Goal: Task Accomplishment & Management: Use online tool/utility

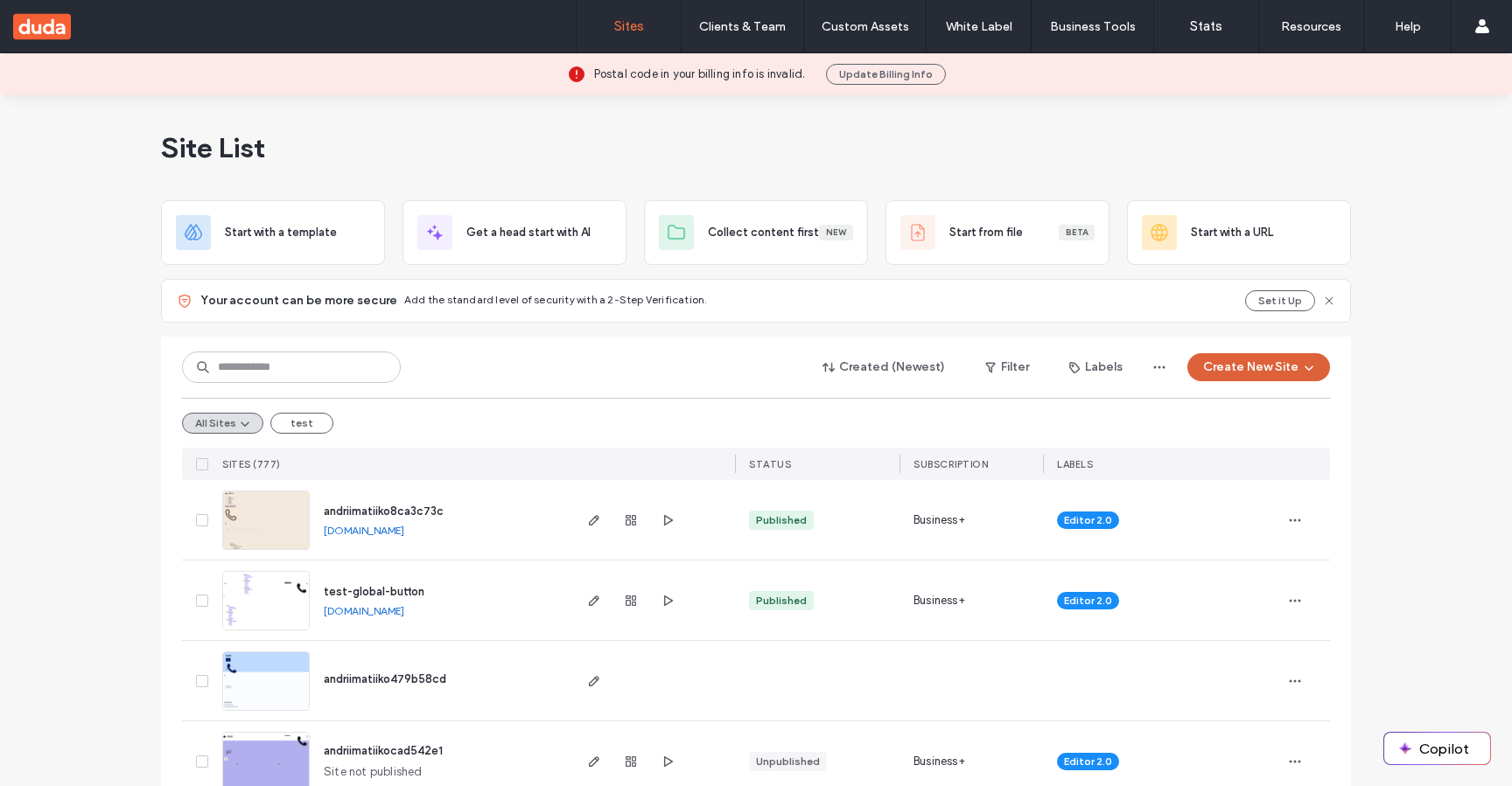
click at [1249, 370] on button "Create New Site" at bounding box center [1258, 367] width 143 height 28
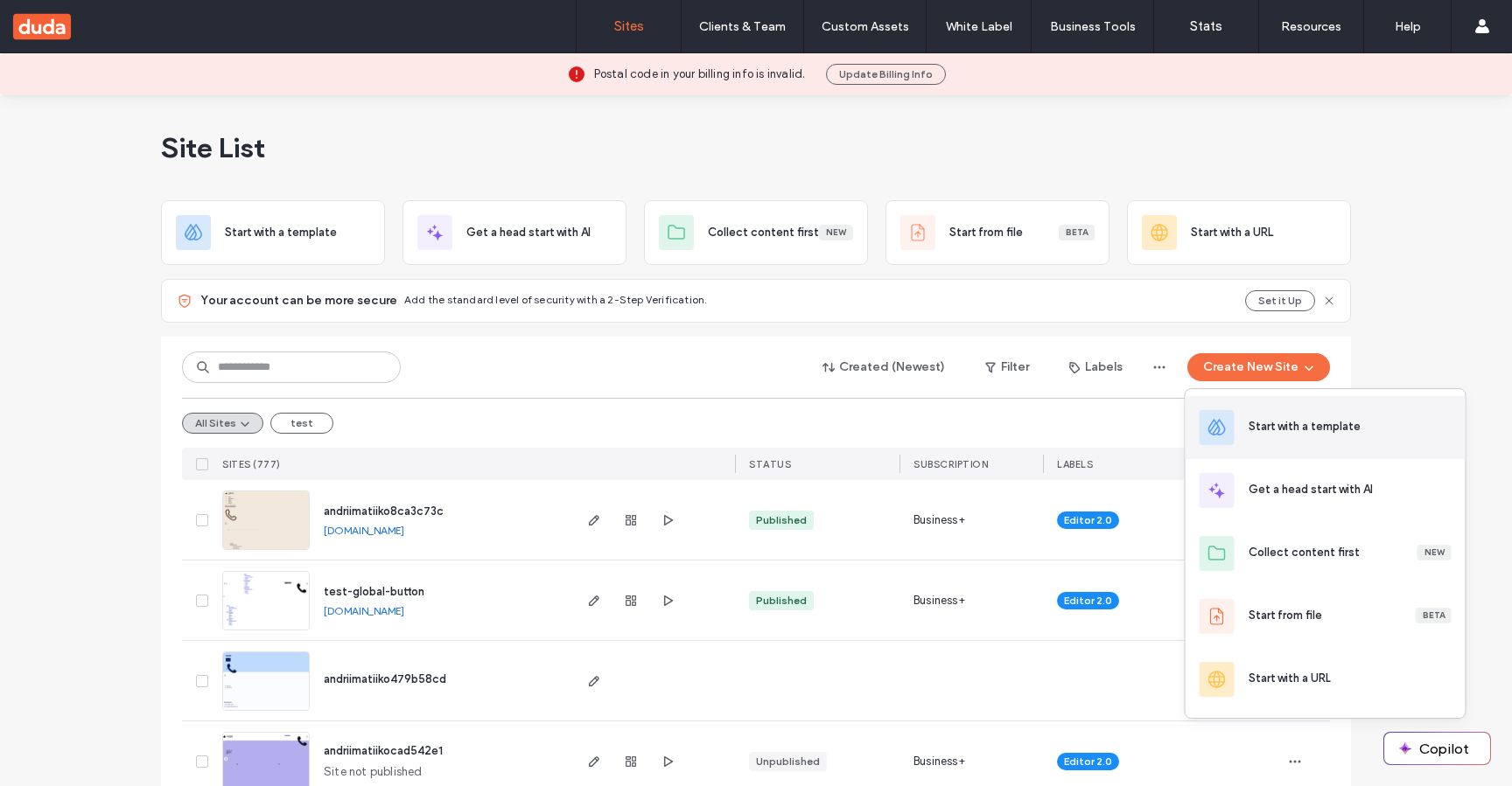
click at [1254, 431] on div "Start with a template" at bounding box center [1304, 426] width 112 height 18
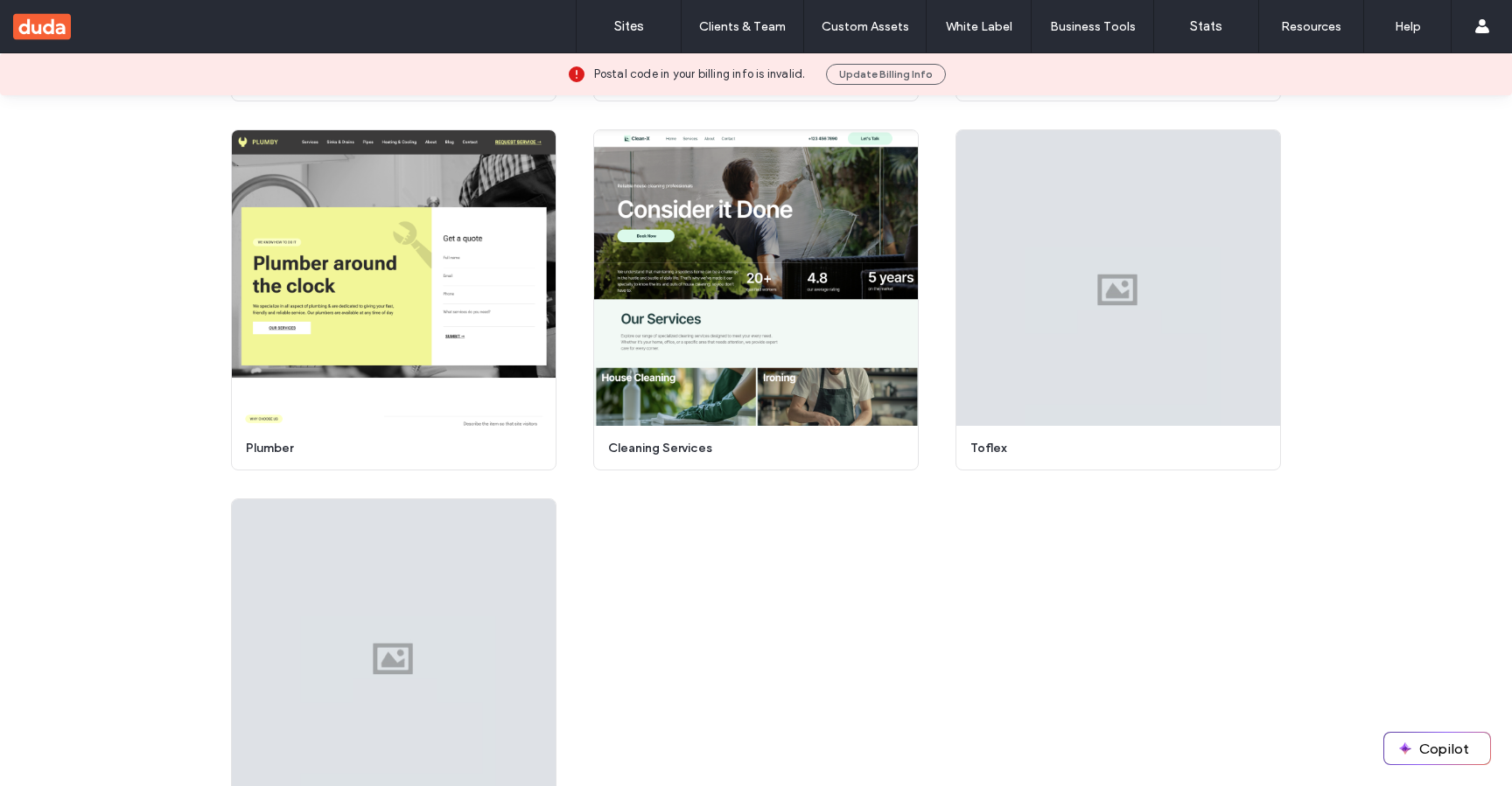
scroll to position [1250, 0]
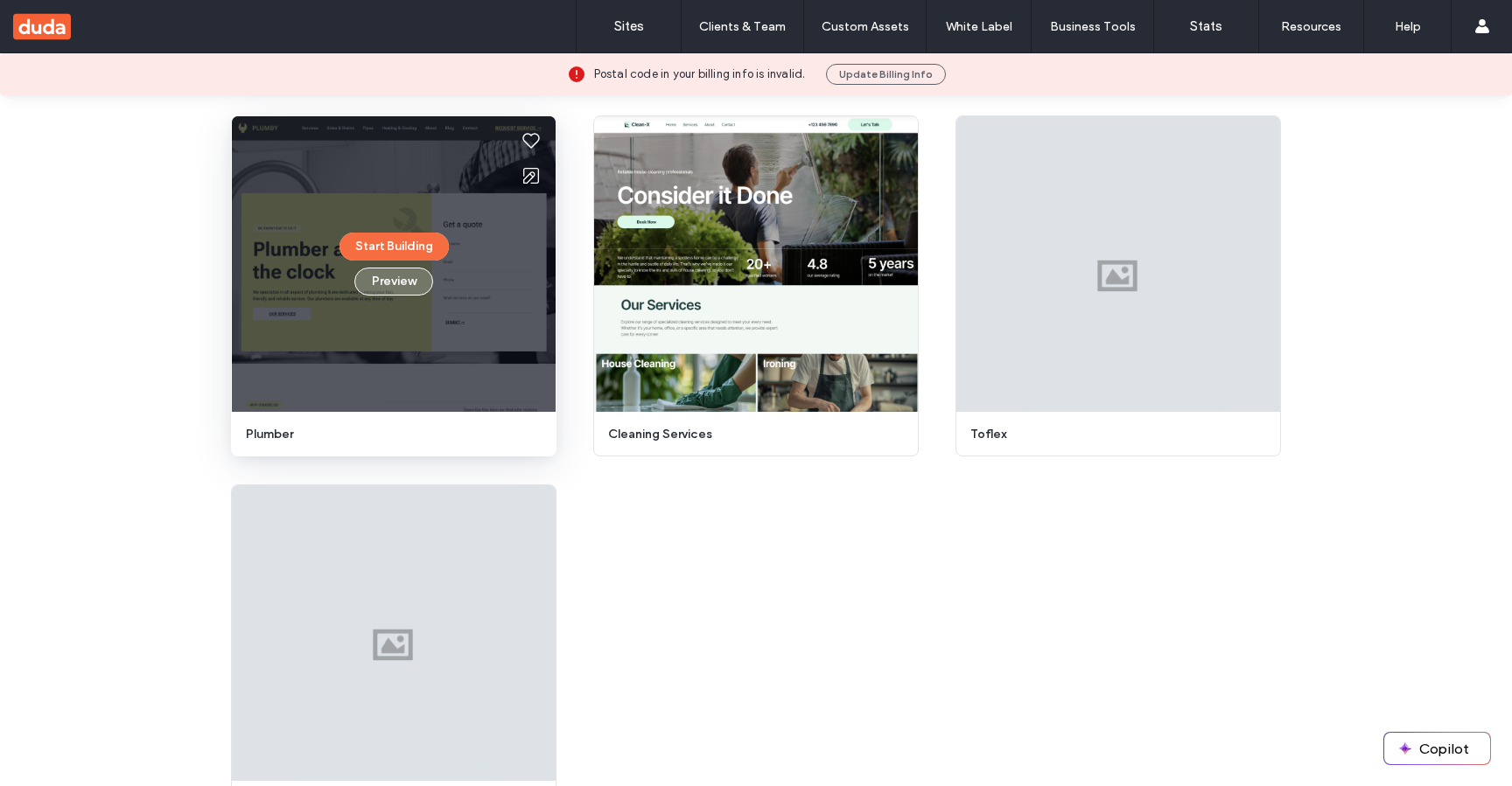
click at [395, 280] on button "Preview" at bounding box center [393, 282] width 78 height 28
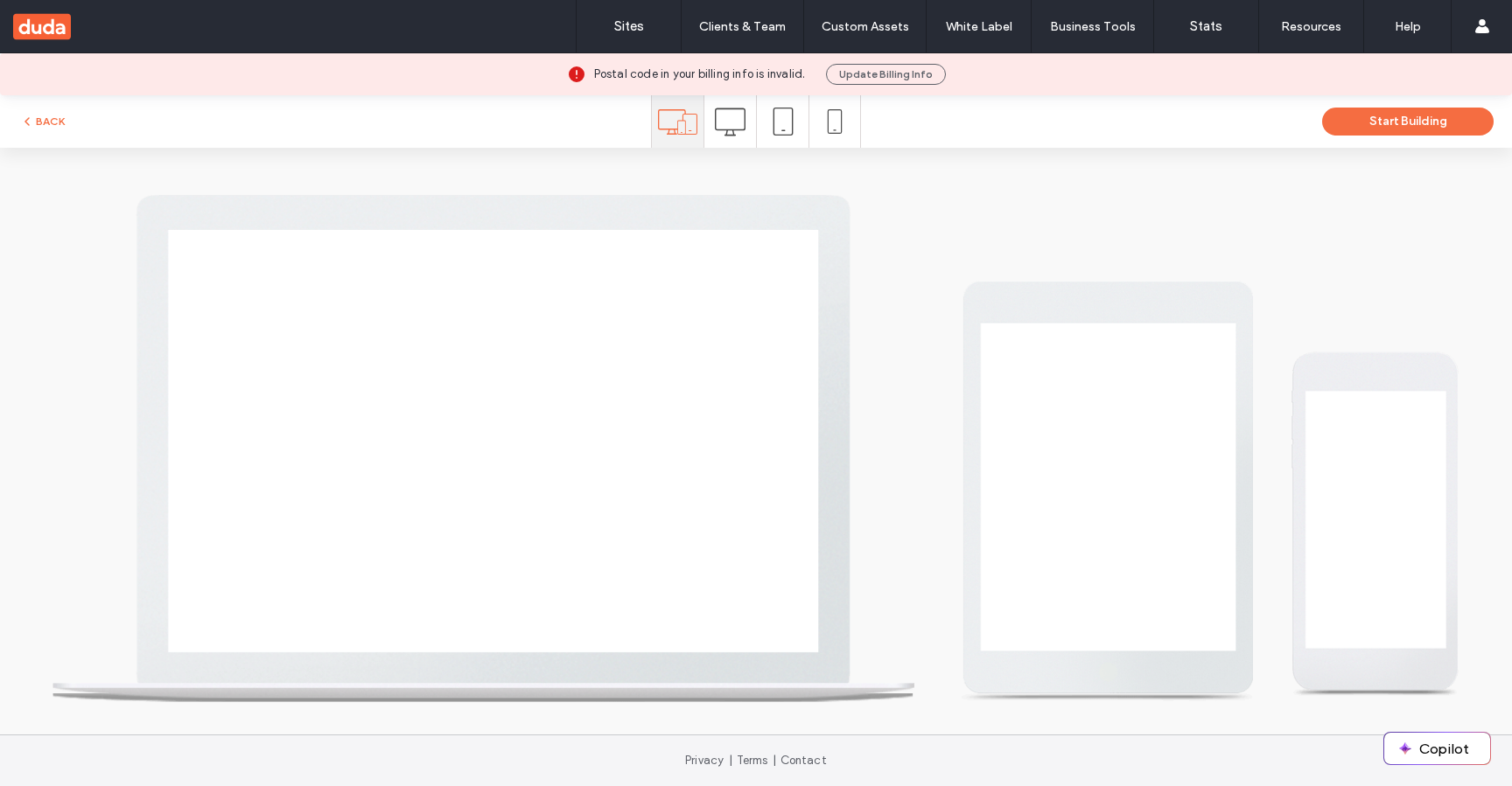
click at [718, 113] on icon at bounding box center [730, 122] width 30 height 30
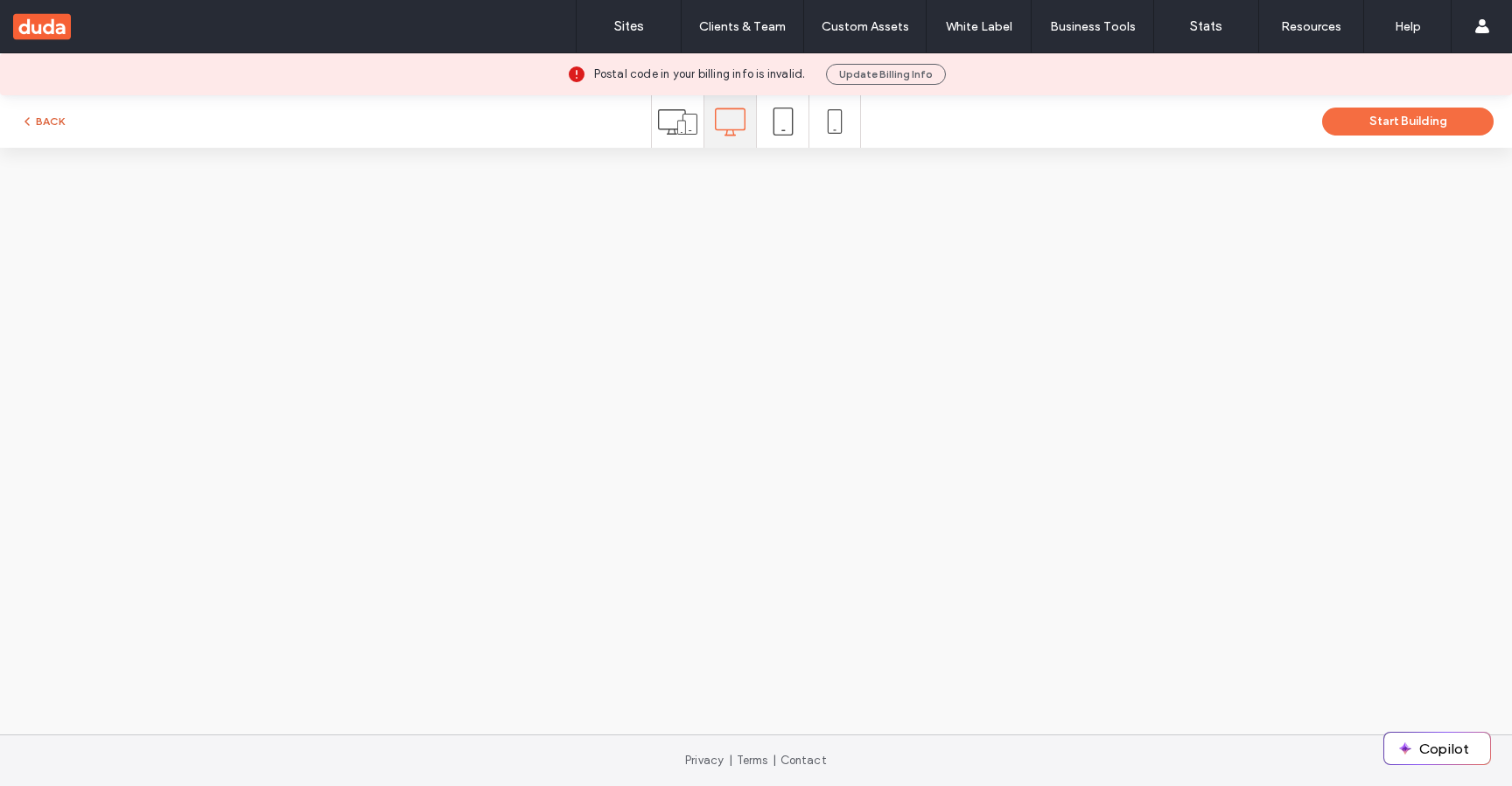
scroll to position [0, 0]
click at [36, 121] on button "BACK" at bounding box center [42, 122] width 44 height 21
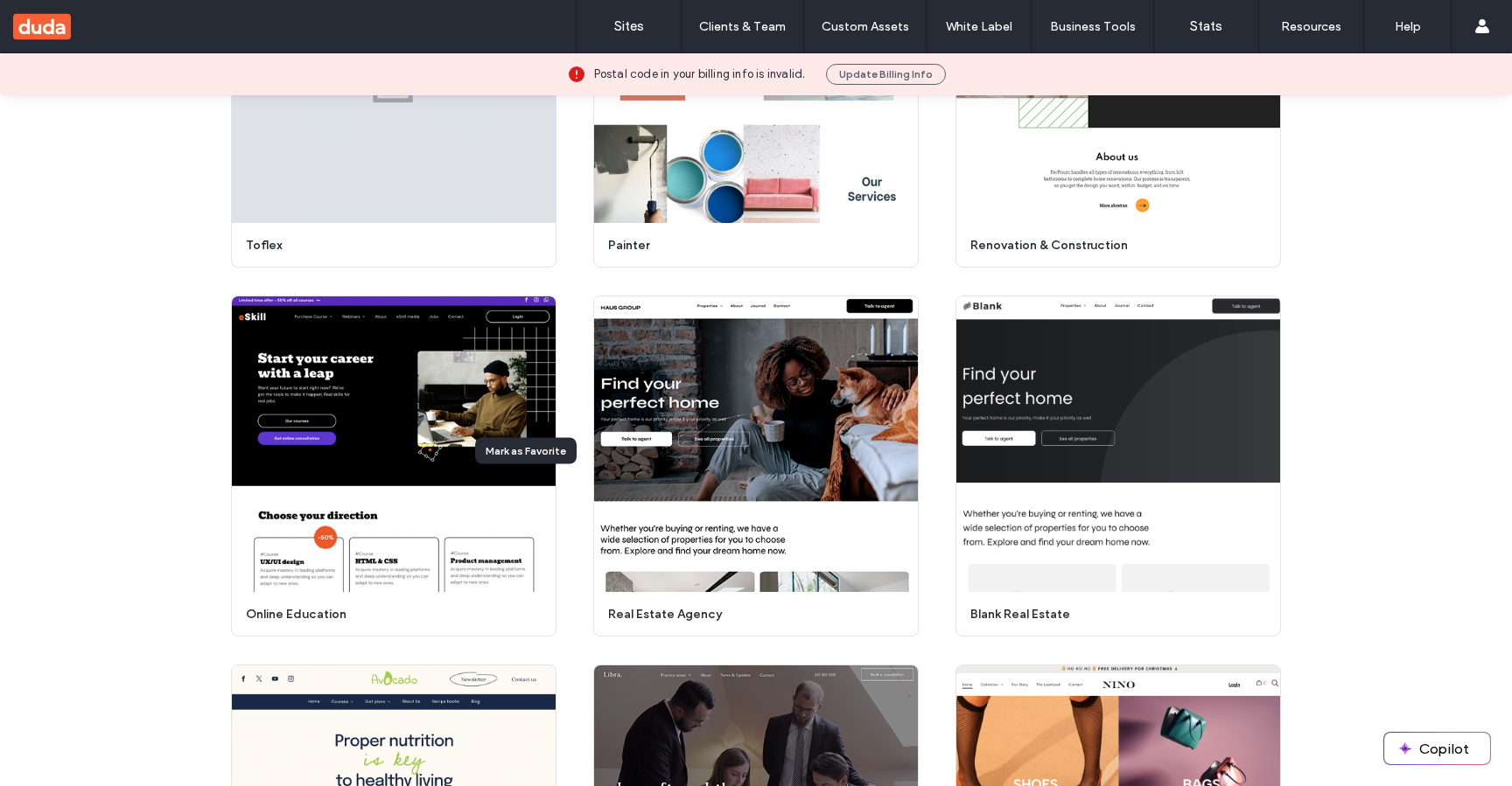
scroll to position [1870, 0]
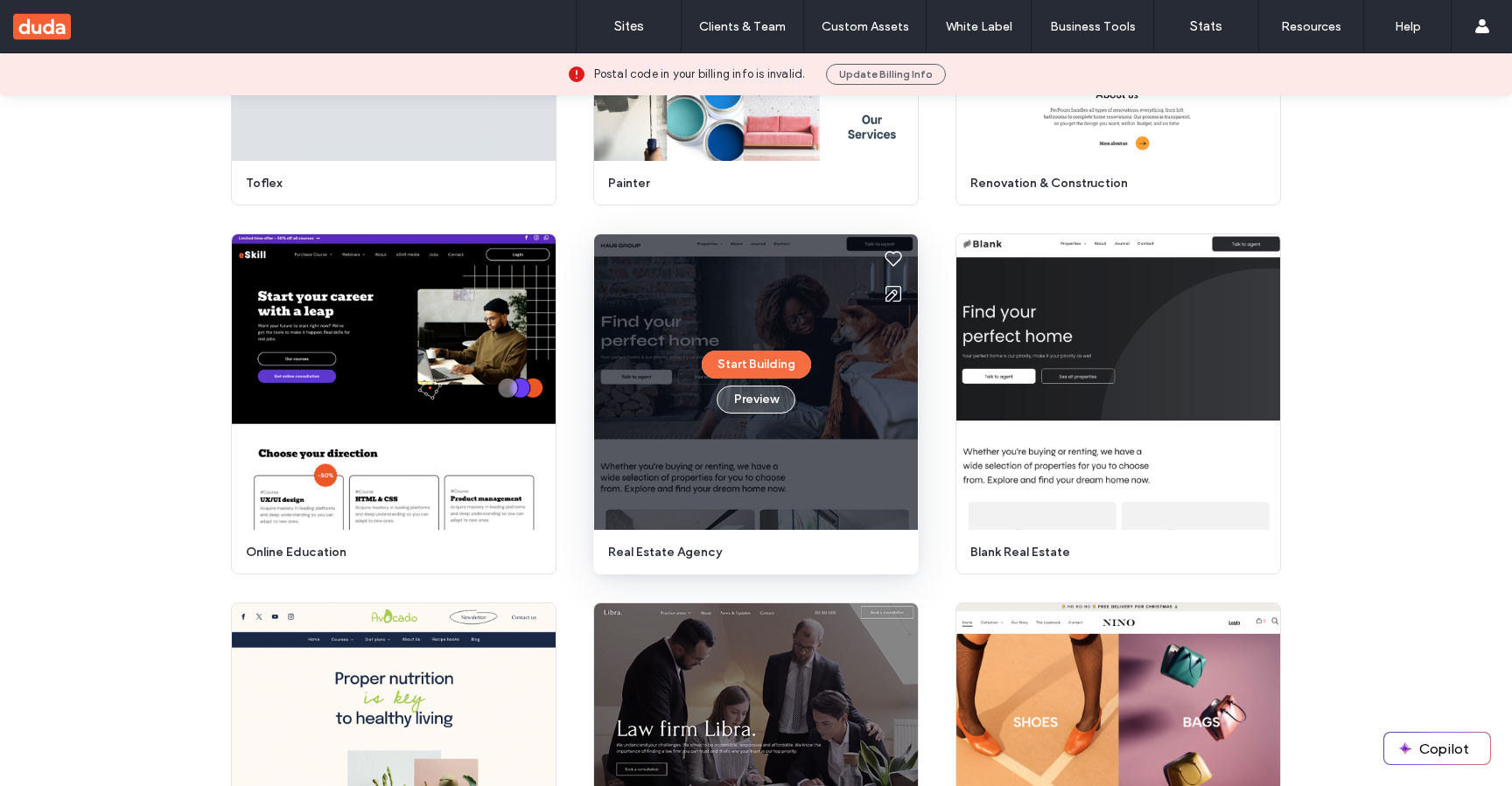
click at [771, 410] on button "Preview" at bounding box center [755, 400] width 78 height 28
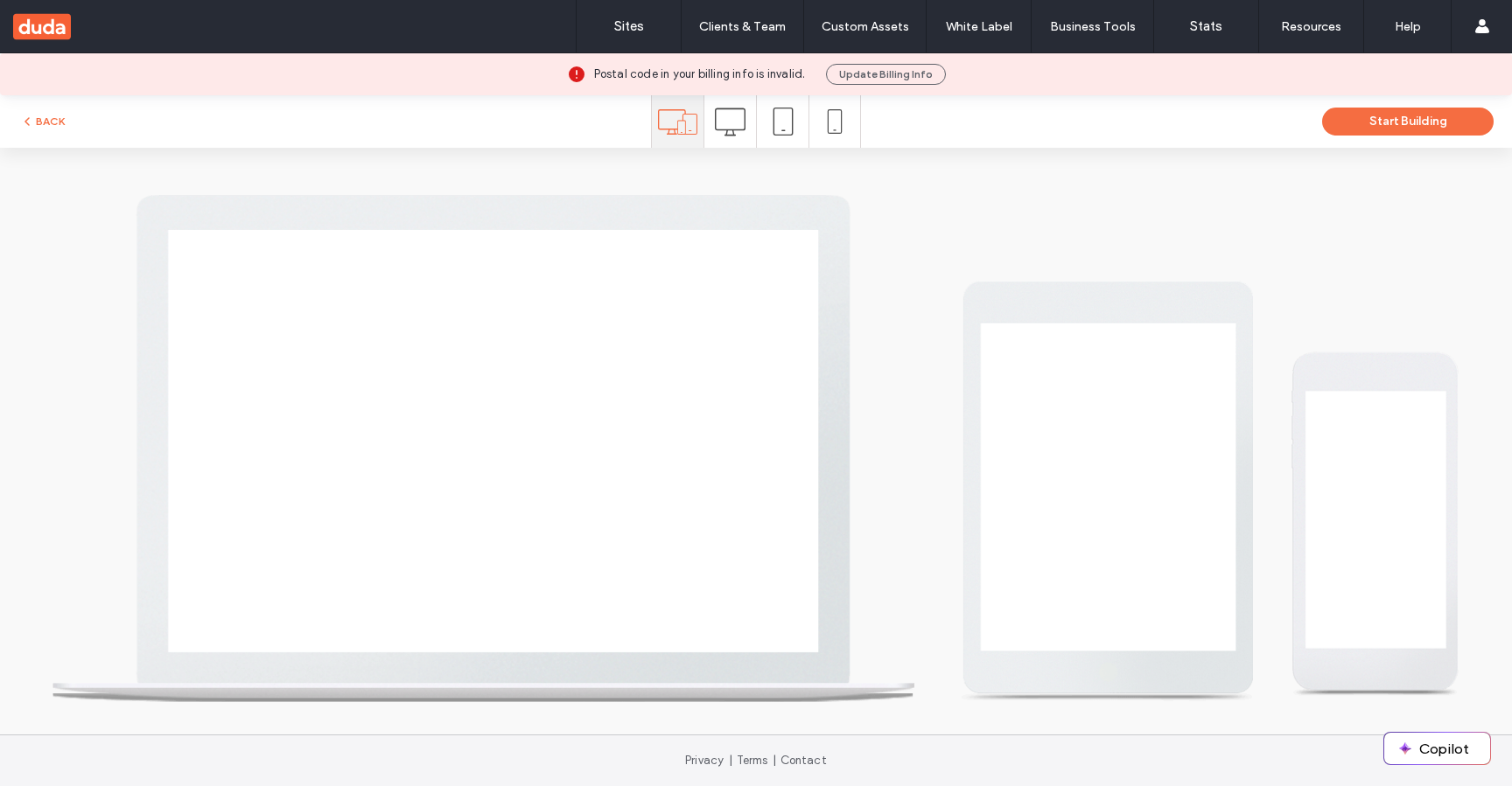
click at [733, 125] on icon at bounding box center [730, 122] width 30 height 30
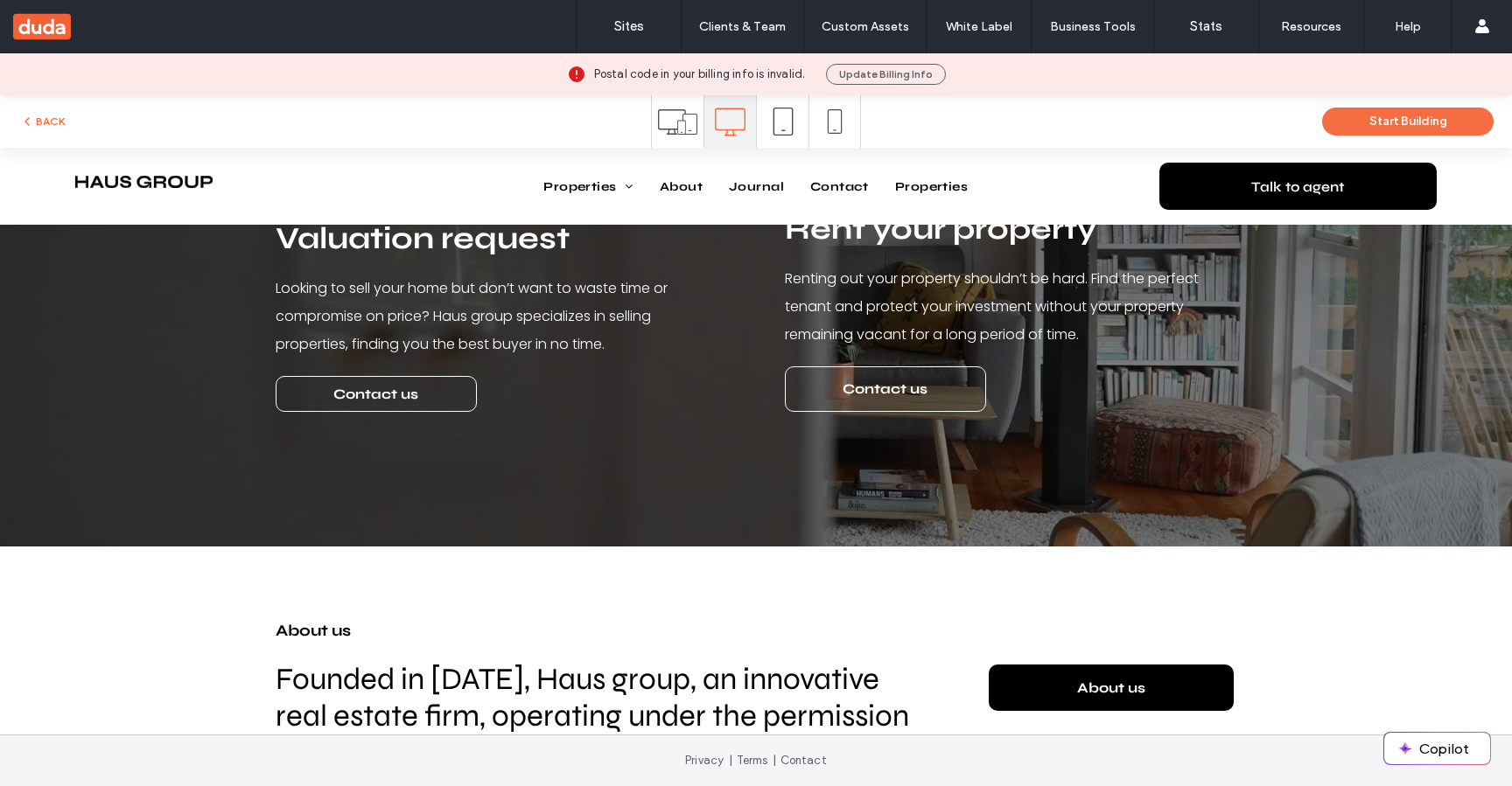
scroll to position [2760, 0]
